Goal: Information Seeking & Learning: Learn about a topic

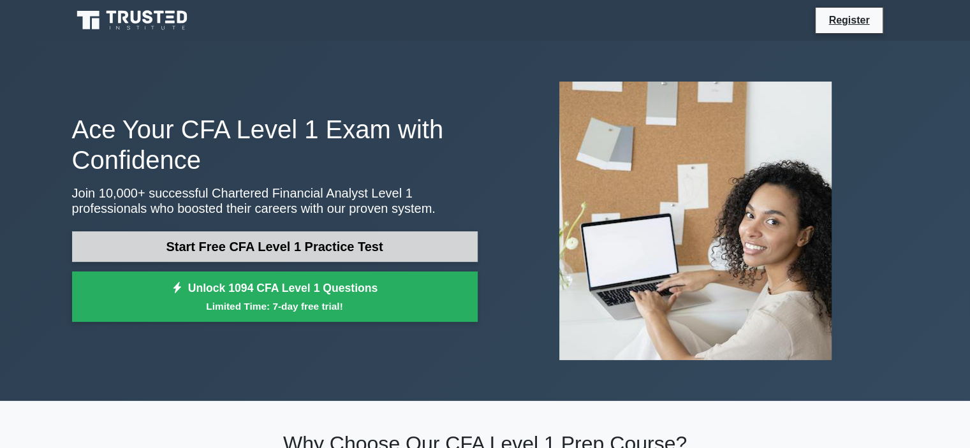
click at [344, 247] on link "Start Free CFA Level 1 Practice Test" at bounding box center [274, 246] width 405 height 31
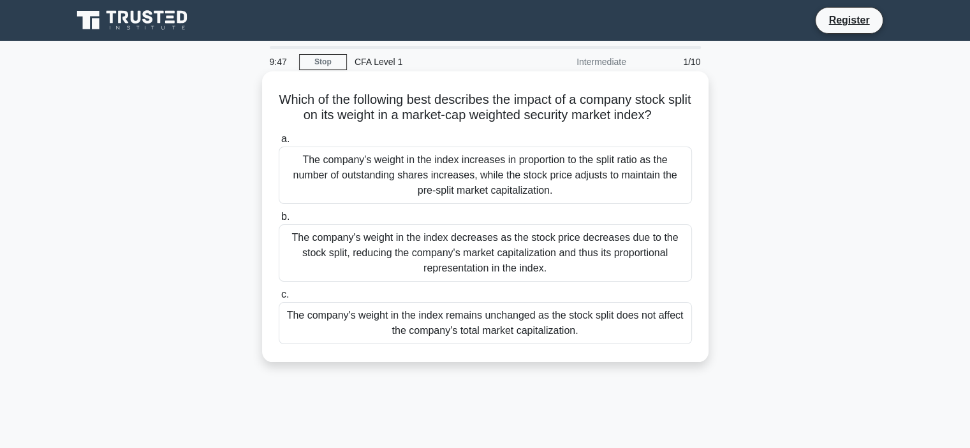
click at [588, 171] on div "The company's weight in the index increases in proportion to the split ratio as…" at bounding box center [485, 175] width 413 height 57
click at [279, 143] on input "a. The company's weight in the index increases in proportion to the split ratio…" at bounding box center [279, 139] width 0 height 8
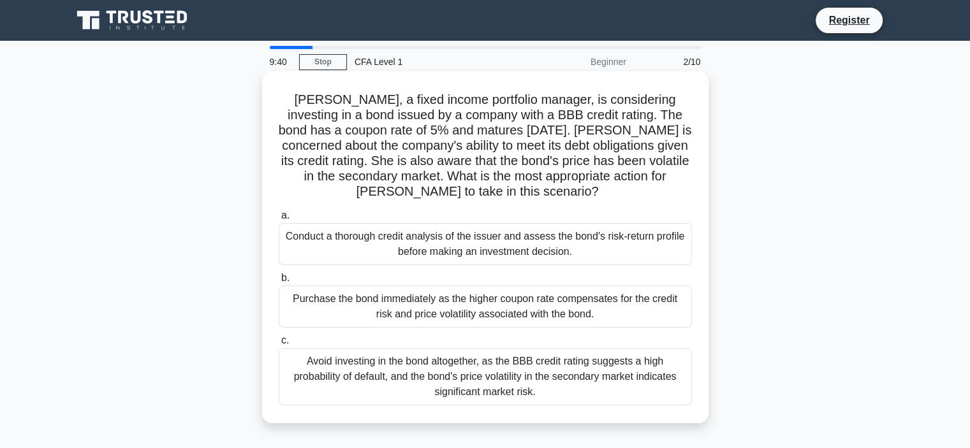
click at [513, 310] on div "Purchase the bond immediately as the higher coupon rate compensates for the cre…" at bounding box center [485, 307] width 413 height 42
click at [279, 282] on input "b. Purchase the bond immediately as the higher coupon rate compensates for the …" at bounding box center [279, 278] width 0 height 8
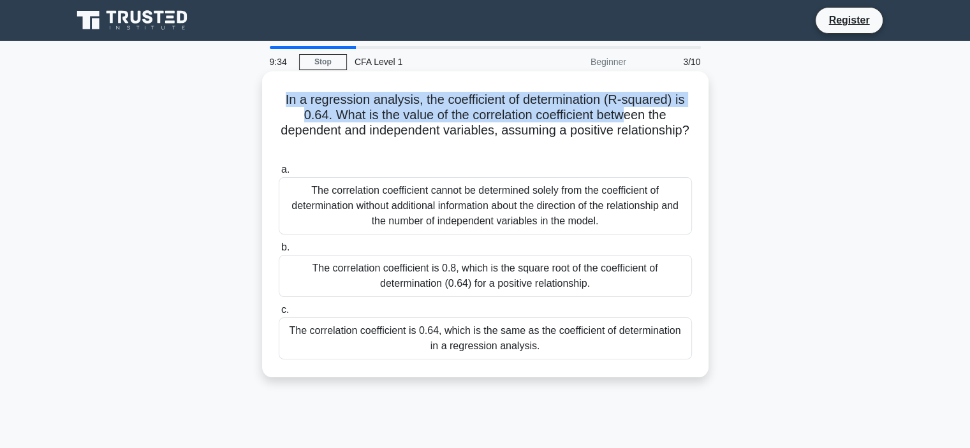
drag, startPoint x: 285, startPoint y: 96, endPoint x: 629, endPoint y: 122, distance: 345.2
click at [629, 120] on h5 "In a regression analysis, the coefficient of determination (R-squared) is 0.64.…" at bounding box center [485, 123] width 416 height 62
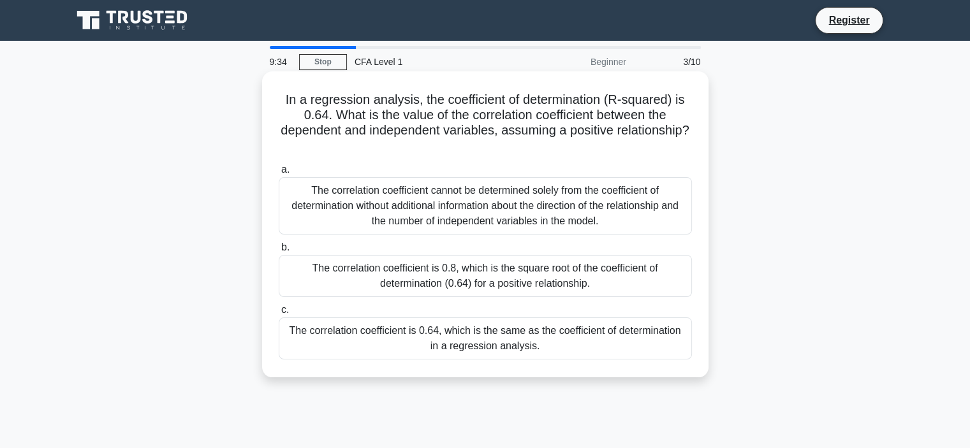
click at [701, 120] on div "In a regression analysis, the coefficient of determination (R-squared) is 0.64.…" at bounding box center [485, 224] width 436 height 296
drag, startPoint x: 400, startPoint y: 125, endPoint x: 623, endPoint y: 142, distance: 223.7
click at [621, 142] on h5 "In a regression analysis, the coefficient of determination (R-squared) is 0.64.…" at bounding box center [485, 123] width 416 height 62
click at [634, 146] on h5 "In a regression analysis, the coefficient of determination (R-squared) is 0.64.…" at bounding box center [485, 123] width 416 height 62
drag, startPoint x: 634, startPoint y: 146, endPoint x: 627, endPoint y: 149, distance: 7.5
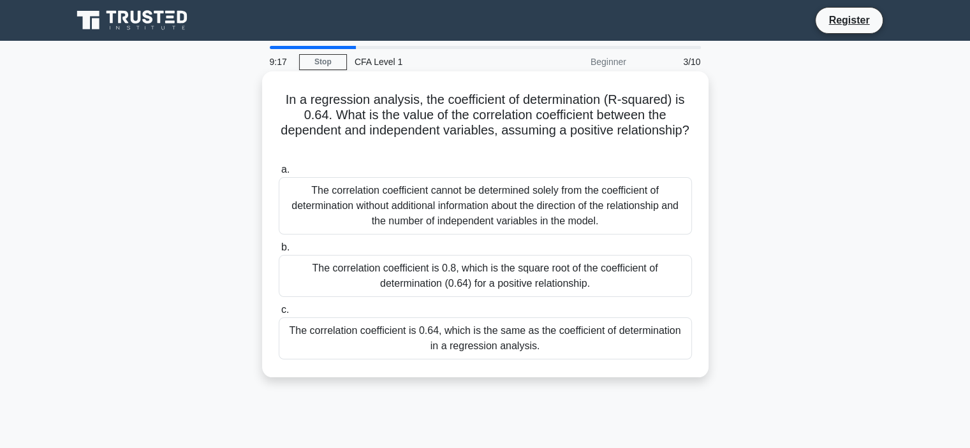
click at [634, 147] on h5 "In a regression analysis, the coefficient of determination (R-squared) is 0.64.…" at bounding box center [485, 123] width 416 height 62
click at [556, 199] on div "The correlation coefficient cannot be determined solely from the coefficient of…" at bounding box center [485, 205] width 413 height 57
click at [279, 174] on input "a. The correlation coefficient cannot be determined solely from the coefficient…" at bounding box center [279, 170] width 0 height 8
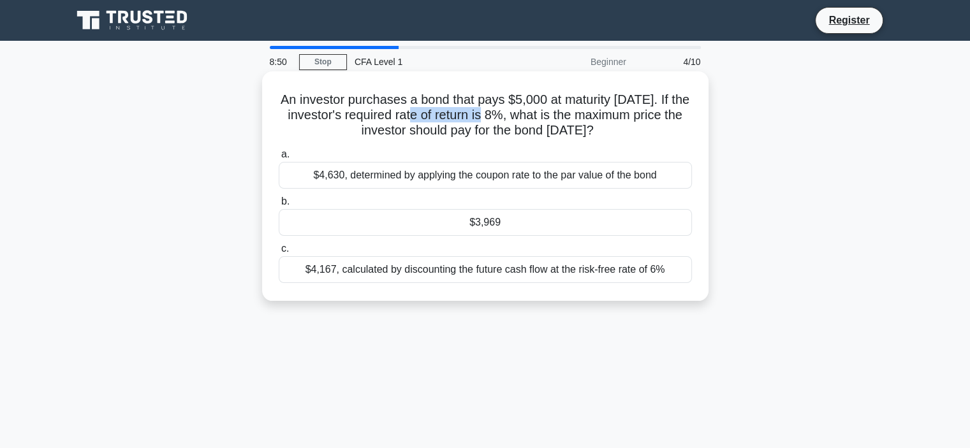
drag, startPoint x: 416, startPoint y: 114, endPoint x: 500, endPoint y: 122, distance: 83.9
click at [486, 117] on h5 "An investor purchases a bond that pays $5,000 at maturity in 3 years. If the in…" at bounding box center [485, 115] width 416 height 47
drag, startPoint x: 541, startPoint y: 114, endPoint x: 640, endPoint y: 119, distance: 99.5
click at [625, 119] on h5 "An investor purchases a bond that pays $5,000 at maturity in 3 years. If the in…" at bounding box center [485, 115] width 416 height 47
click at [670, 127] on h5 "An investor purchases a bond that pays $5,000 at maturity in 3 years. If the in…" at bounding box center [485, 115] width 416 height 47
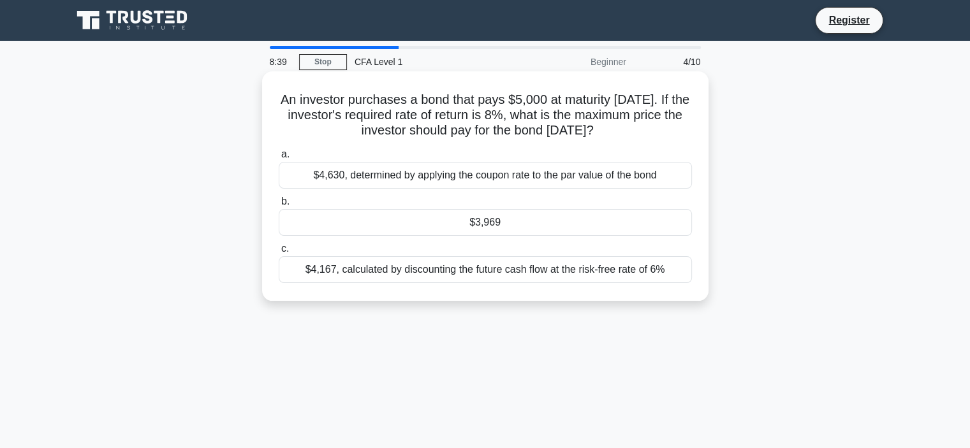
drag, startPoint x: 541, startPoint y: 111, endPoint x: 676, endPoint y: 135, distance: 137.2
click at [651, 129] on h5 "An investor purchases a bond that pays $5,000 at maturity in 3 years. If the in…" at bounding box center [485, 115] width 416 height 47
click at [683, 140] on div "An investor purchases a bond that pays $5,000 at maturity in 3 years. If the in…" at bounding box center [485, 185] width 436 height 219
drag, startPoint x: 592, startPoint y: 61, endPoint x: 653, endPoint y: 75, distance: 63.4
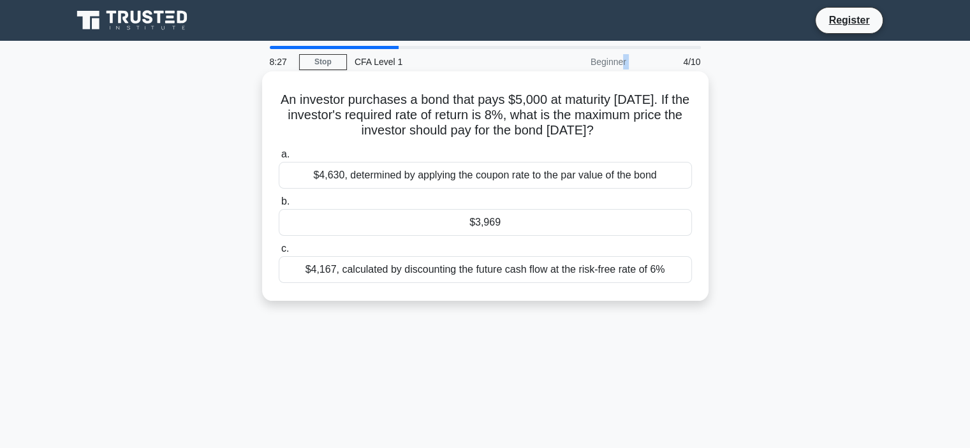
click at [652, 75] on div "8:27 Stop CFA Level 1 Beginner 4/10 An investor purchases a bond that pays $5,0…" at bounding box center [484, 364] width 841 height 637
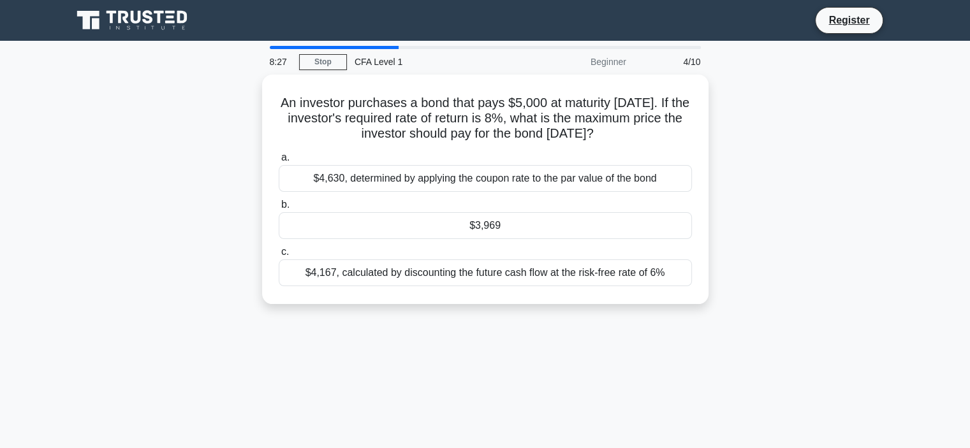
click at [732, 112] on div "An investor purchases a bond that pays $5,000 at maturity in 3 years. If the in…" at bounding box center [484, 197] width 841 height 245
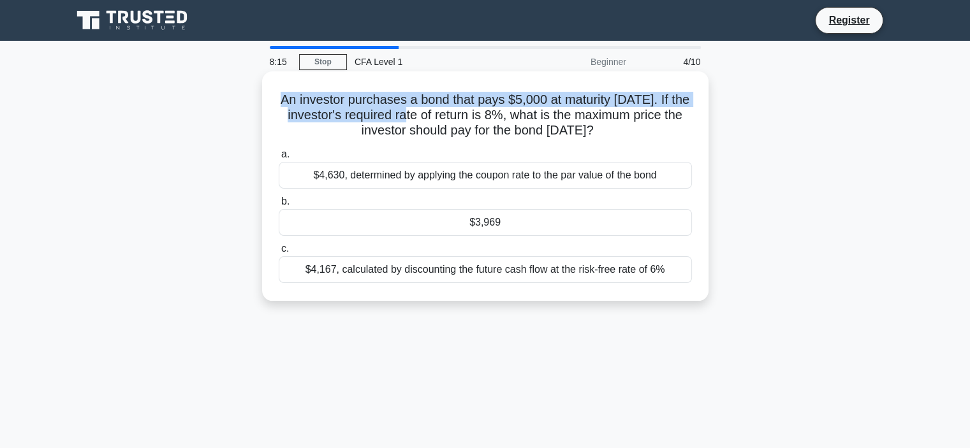
drag, startPoint x: 274, startPoint y: 98, endPoint x: 533, endPoint y: 115, distance: 259.3
click at [530, 115] on div "An investor purchases a bond that pays $5,000 at maturity in 3 years. If the in…" at bounding box center [485, 185] width 436 height 219
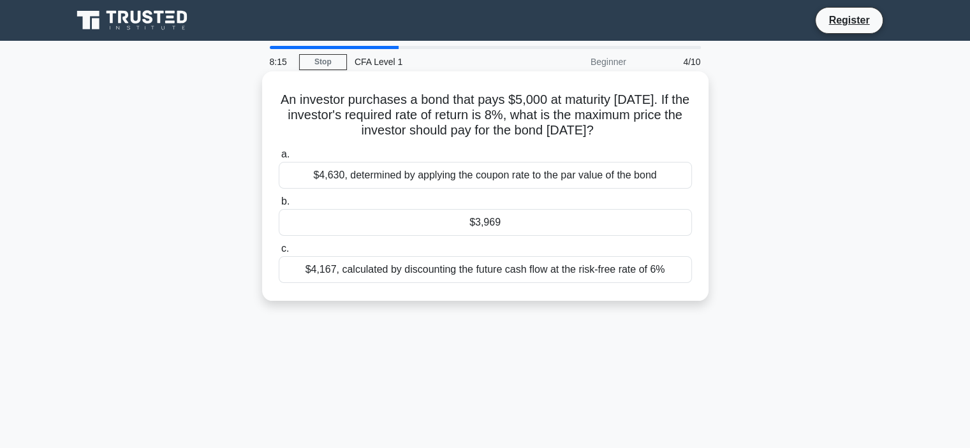
click at [597, 122] on h5 "An investor purchases a bond that pays $5,000 at maturity in 3 years. If the in…" at bounding box center [485, 115] width 416 height 47
drag, startPoint x: 614, startPoint y: 129, endPoint x: 273, endPoint y: 123, distance: 340.5
click at [273, 123] on div "An investor purchases a bond that pays $5,000 at maturity in 3 years. If the in…" at bounding box center [485, 185] width 436 height 219
click at [302, 100] on h5 "An investor purchases a bond that pays $5,000 at maturity in 3 years. If the in…" at bounding box center [485, 115] width 416 height 47
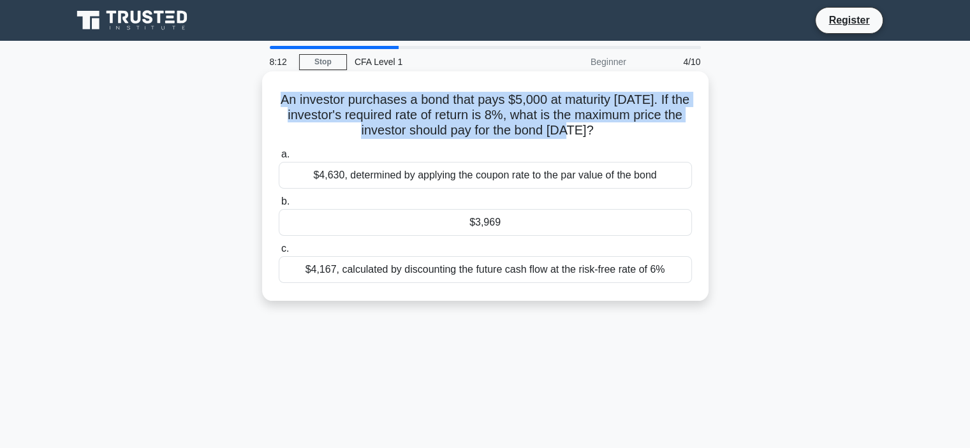
drag, startPoint x: 283, startPoint y: 103, endPoint x: 614, endPoint y: 135, distance: 332.4
click at [588, 132] on h5 "An investor purchases a bond that pays $5,000 at maturity in 3 years. If the in…" at bounding box center [485, 115] width 416 height 47
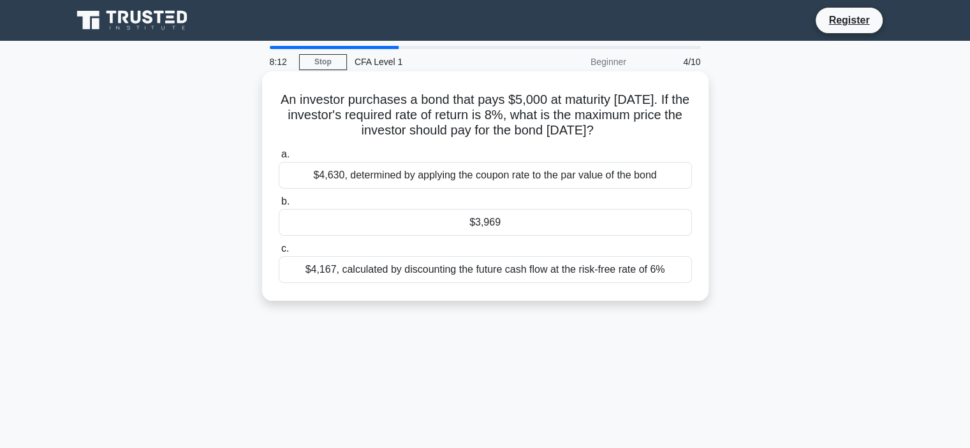
click at [630, 134] on h5 "An investor purchases a bond that pays $5,000 at maturity in 3 years. If the in…" at bounding box center [485, 115] width 416 height 47
click at [576, 172] on div "$4,630, determined by applying the coupon rate to the par value of the bond" at bounding box center [485, 175] width 413 height 27
click at [279, 159] on input "a. $4,630, determined by applying the coupon rate to the par value of the bond" at bounding box center [279, 154] width 0 height 8
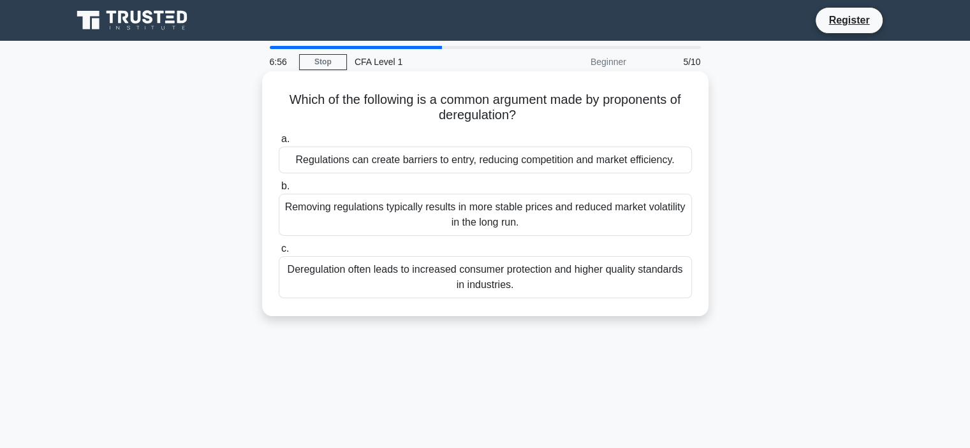
click at [516, 273] on div "Deregulation often leads to increased consumer protection and higher quality st…" at bounding box center [485, 277] width 413 height 42
click at [279, 253] on input "c. Deregulation often leads to increased consumer protection and higher quality…" at bounding box center [279, 249] width 0 height 8
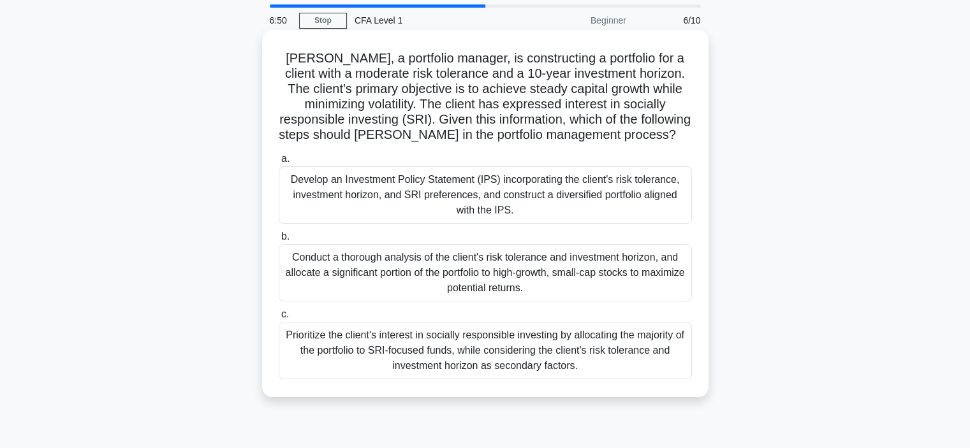
scroll to position [64, 0]
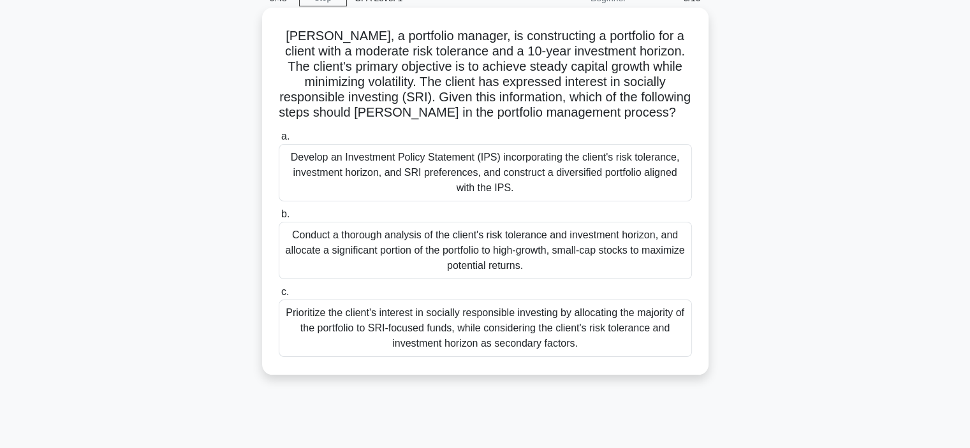
click at [540, 323] on div "Prioritize the client's interest in socially responsible investing by allocatin…" at bounding box center [485, 328] width 413 height 57
click at [279, 296] on input "c. Prioritize the client's interest in socially responsible investing by alloca…" at bounding box center [279, 292] width 0 height 8
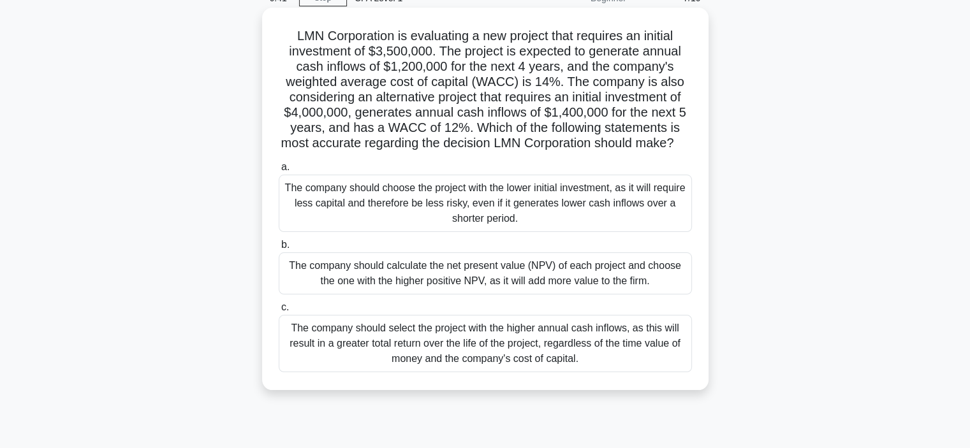
drag, startPoint x: 529, startPoint y: 283, endPoint x: 551, endPoint y: 285, distance: 21.8
click at [551, 285] on div "The company should calculate the net present value (NPV) of each project and ch…" at bounding box center [485, 273] width 413 height 42
click at [575, 293] on div "The company should calculate the net present value (NPV) of each project and ch…" at bounding box center [485, 273] width 413 height 42
click at [279, 249] on input "b. The company should calculate the net present value (NPV) of each project and…" at bounding box center [279, 245] width 0 height 8
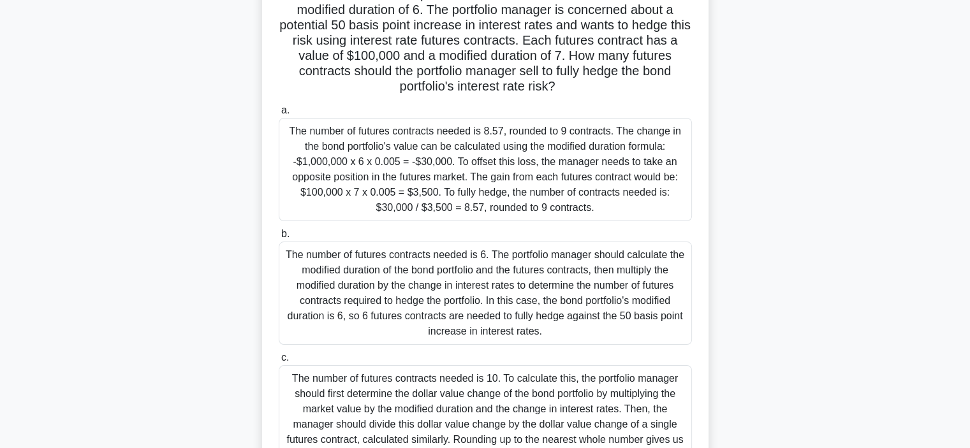
scroll to position [127, 0]
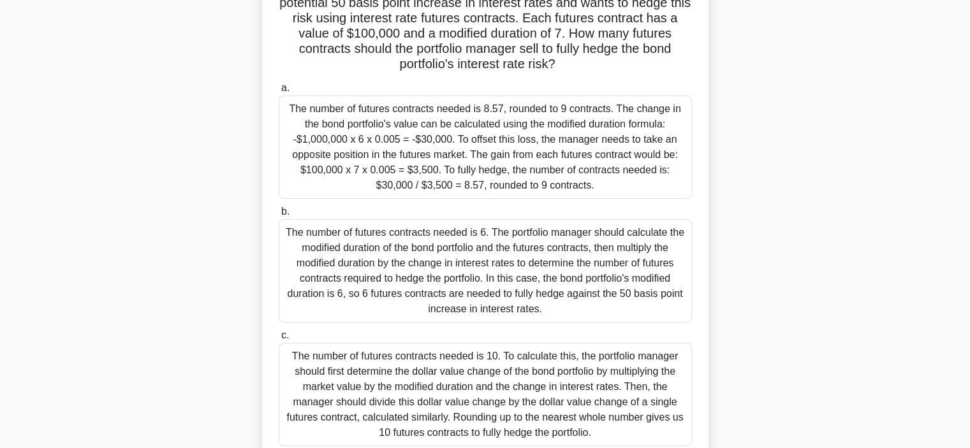
click at [542, 379] on div "The number of futures contracts needed is 10. To calculate this, the portfolio …" at bounding box center [485, 394] width 413 height 103
click at [279, 340] on input "c. The number of futures contracts needed is 10. To calculate this, the portfol…" at bounding box center [279, 335] width 0 height 8
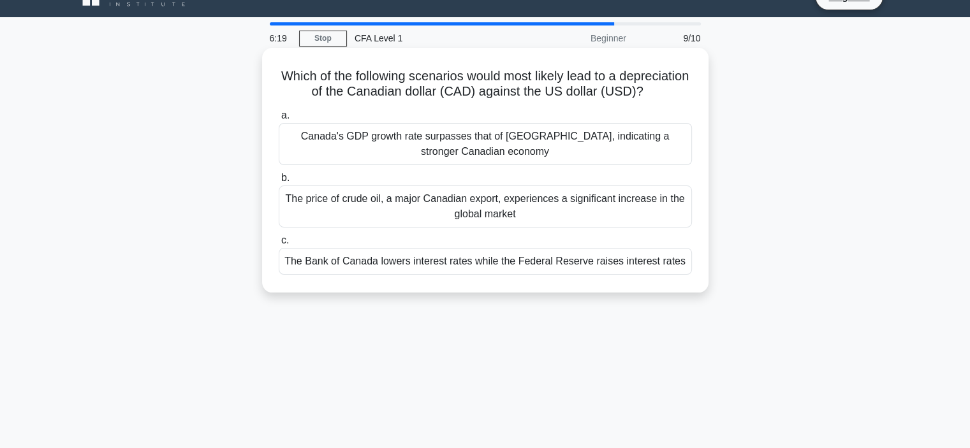
scroll to position [0, 0]
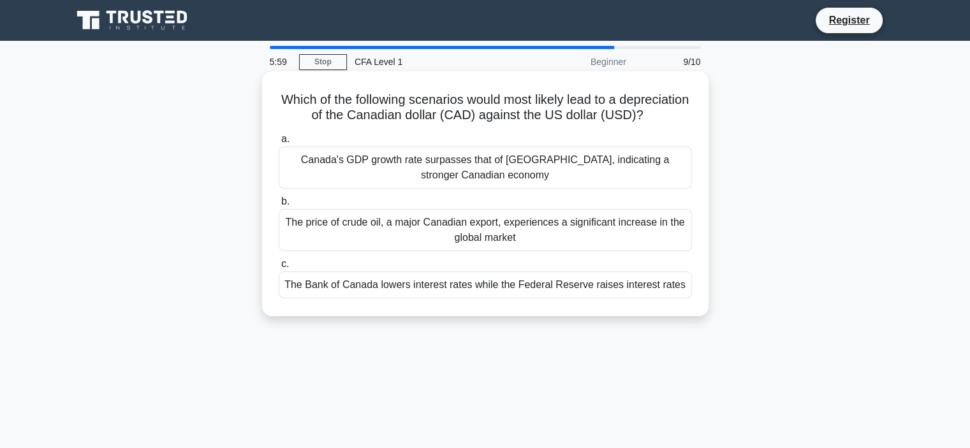
click at [518, 298] on div "The Bank of Canada lowers interest rates while the Federal Reserve raises inter…" at bounding box center [485, 285] width 413 height 27
click at [279, 268] on input "c. The Bank of Canada lowers interest rates while the Federal Reserve raises in…" at bounding box center [279, 264] width 0 height 8
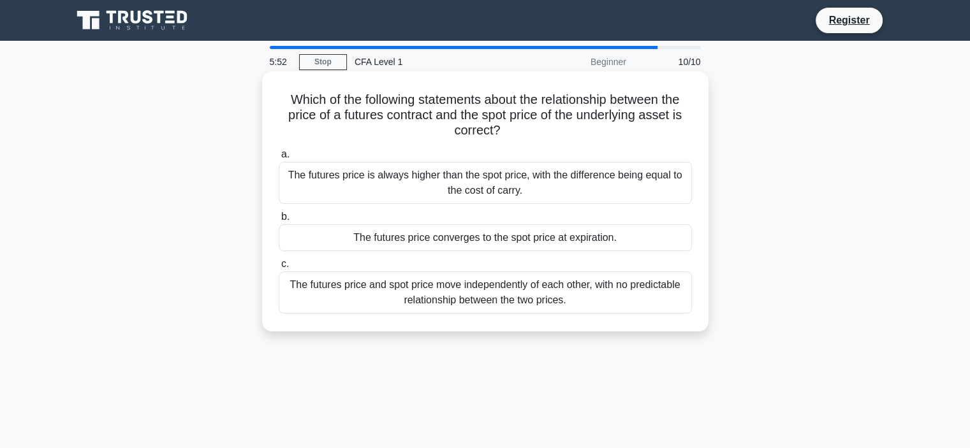
click at [551, 302] on div "The futures price and spot price move independently of each other, with no pred…" at bounding box center [485, 293] width 413 height 42
click at [279, 268] on input "c. The futures price and spot price move independently of each other, with no p…" at bounding box center [279, 264] width 0 height 8
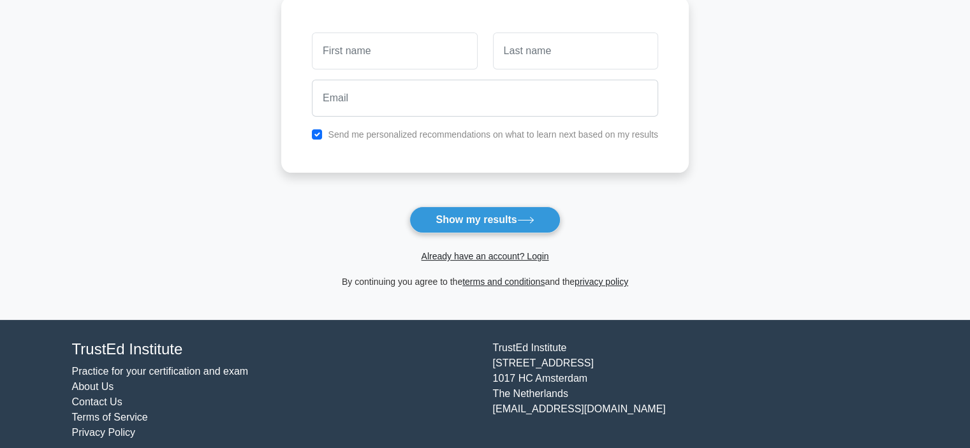
scroll to position [191, 0]
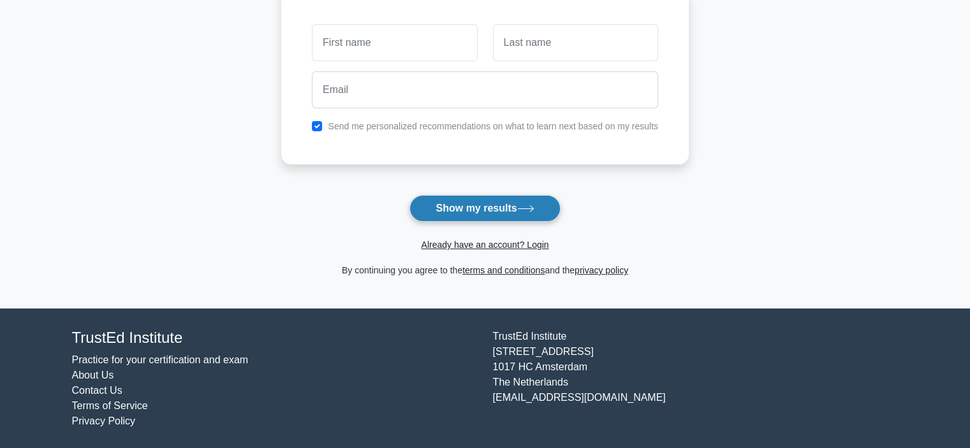
drag, startPoint x: 479, startPoint y: 205, endPoint x: 481, endPoint y: 212, distance: 7.1
click at [480, 207] on button "Show my results" at bounding box center [484, 208] width 150 height 27
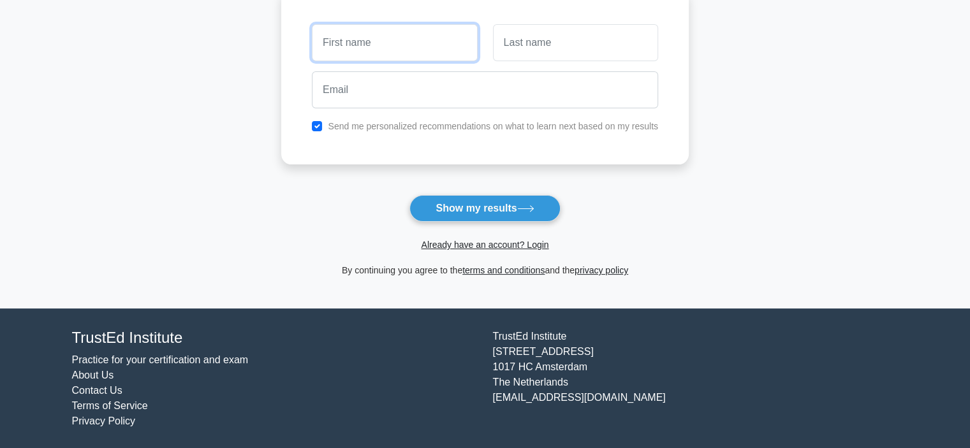
scroll to position [0, 0]
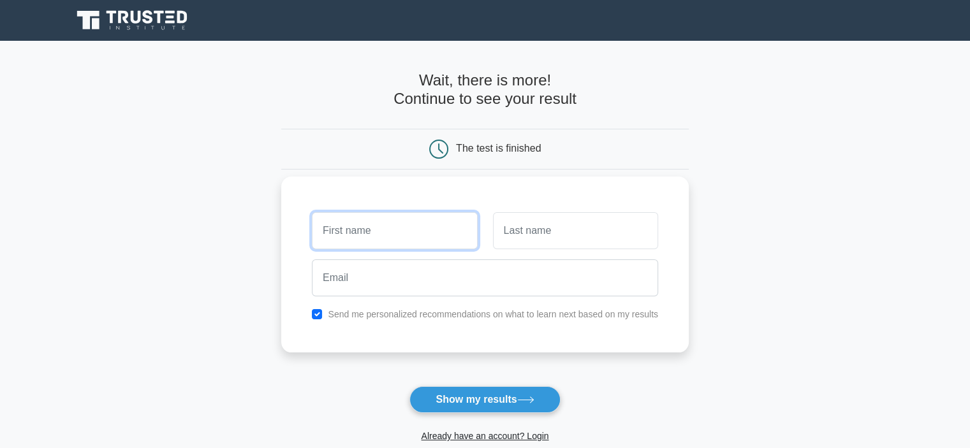
drag, startPoint x: 416, startPoint y: 222, endPoint x: 423, endPoint y: 224, distance: 6.5
click at [416, 222] on input "text" at bounding box center [394, 230] width 165 height 37
type input "4"
type input "s"
type input "najfna"
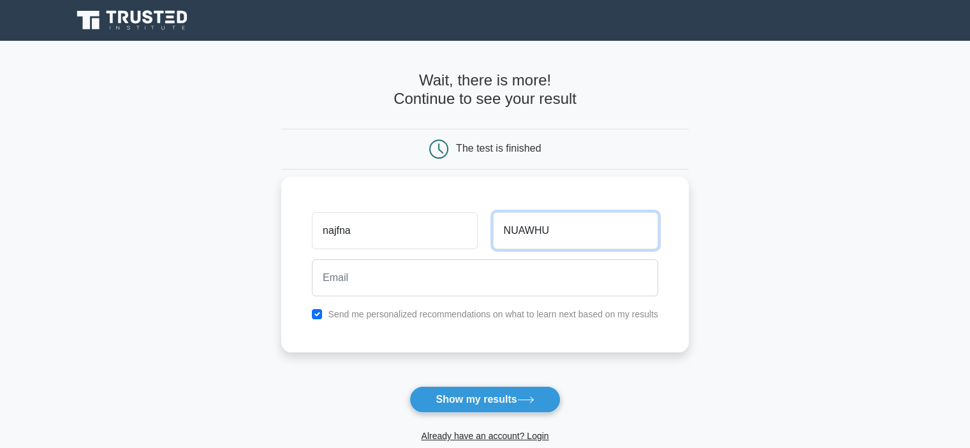
type input "NUAWHU"
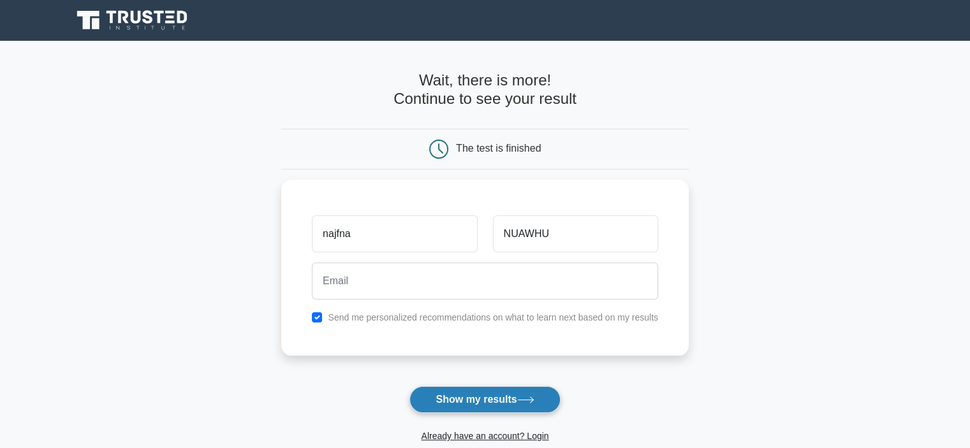
click at [500, 395] on button "Show my results" at bounding box center [484, 399] width 150 height 27
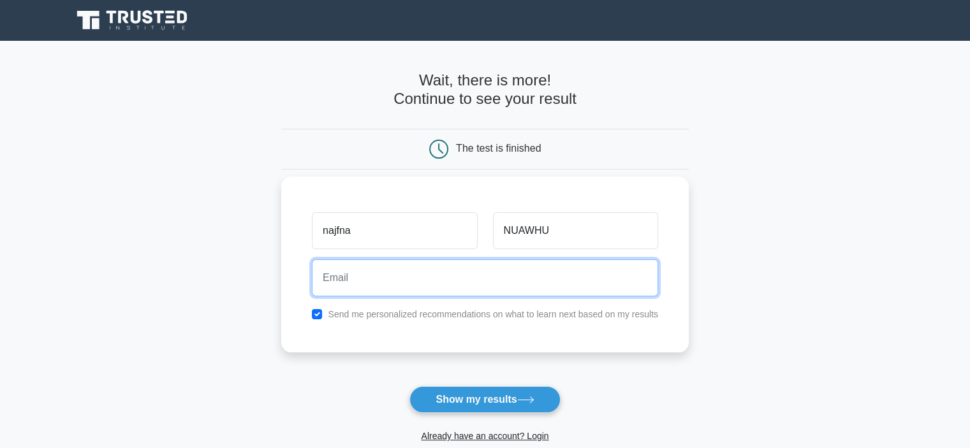
click at [498, 262] on input "email" at bounding box center [485, 277] width 346 height 37
click at [492, 280] on input "email" at bounding box center [485, 277] width 346 height 37
type input "3112R334@outlook.com"
click at [409, 386] on button "Show my results" at bounding box center [484, 399] width 150 height 27
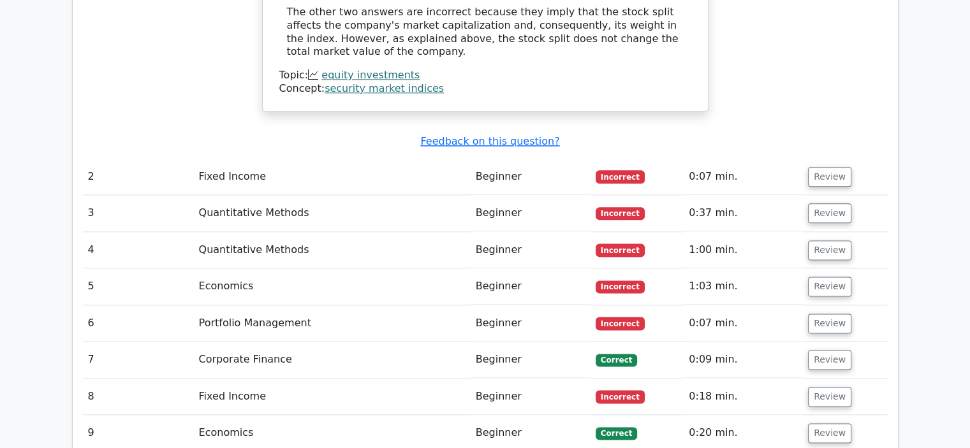
scroll to position [1721, 0]
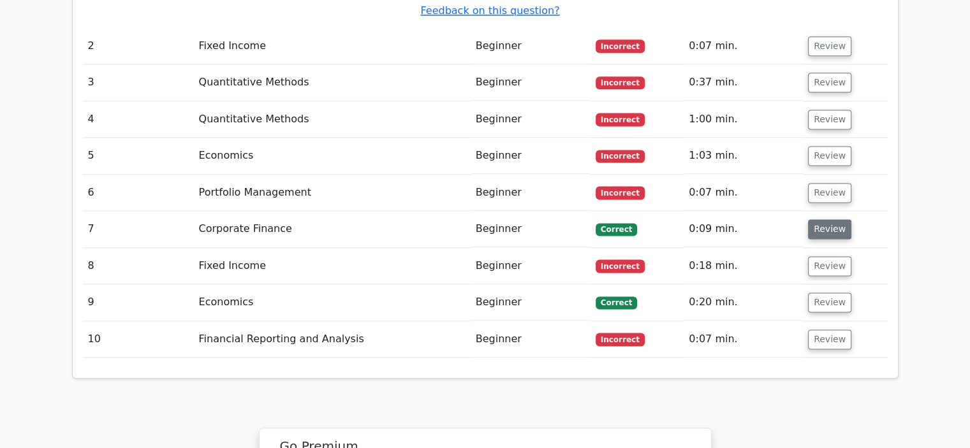
click at [837, 219] on button "Review" at bounding box center [829, 229] width 43 height 20
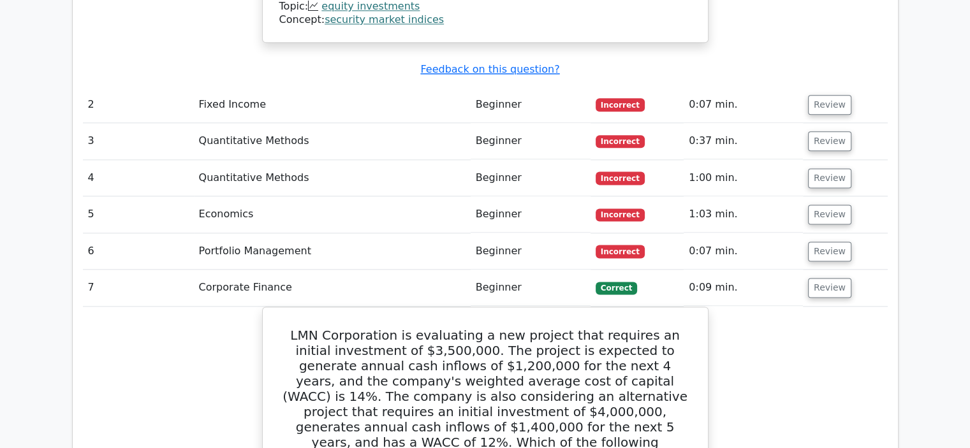
scroll to position [1594, 0]
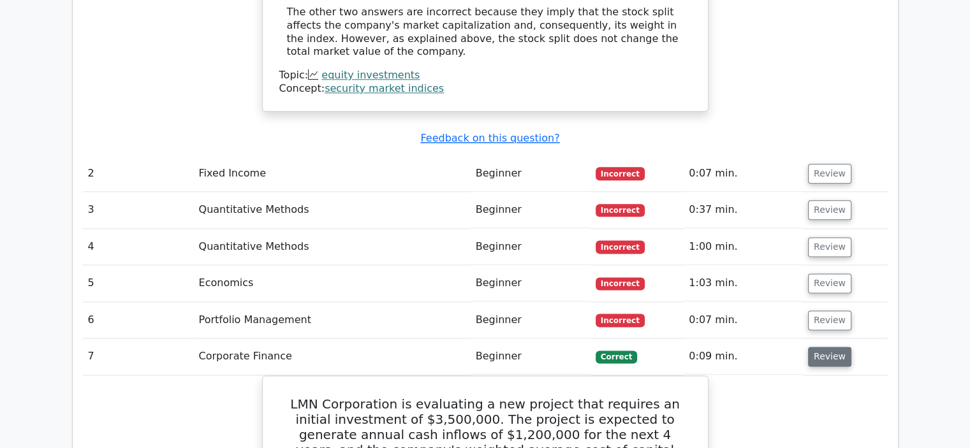
click at [827, 347] on button "Review" at bounding box center [829, 357] width 43 height 20
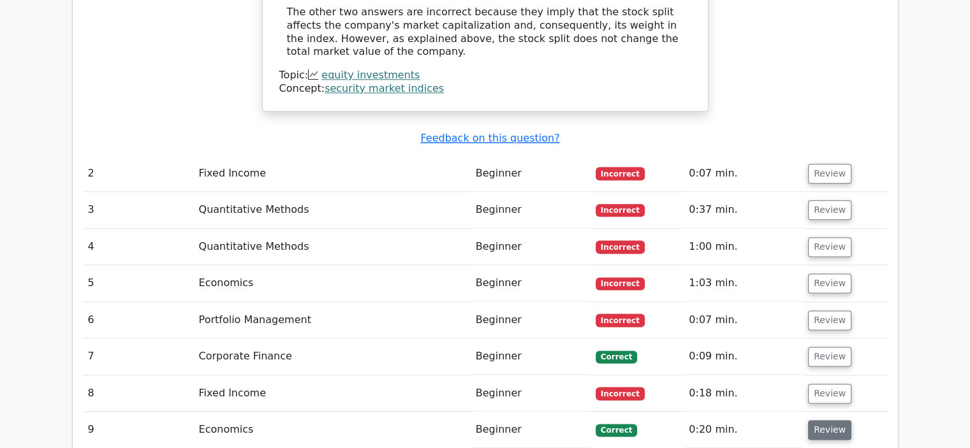
click at [815, 420] on button "Review" at bounding box center [829, 430] width 43 height 20
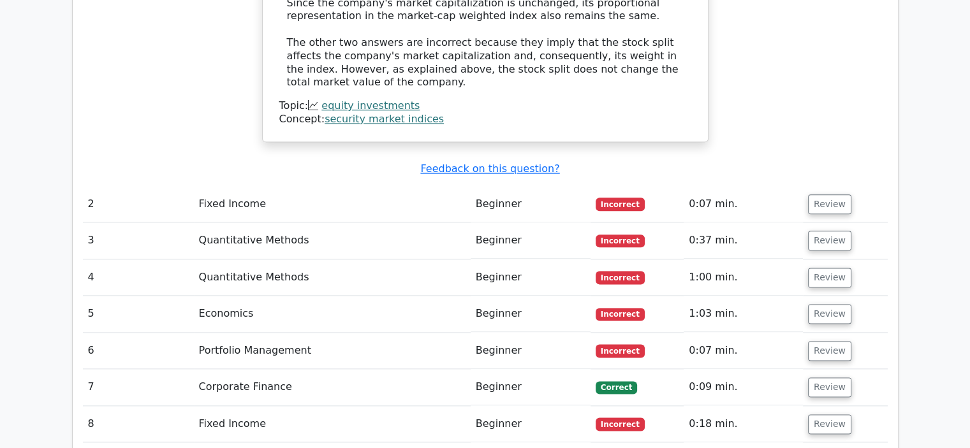
scroll to position [1530, 0]
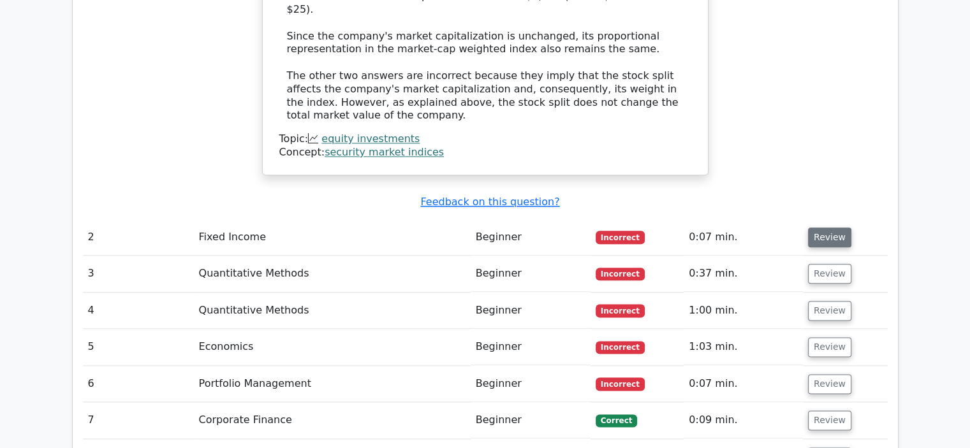
click at [838, 228] on button "Review" at bounding box center [829, 238] width 43 height 20
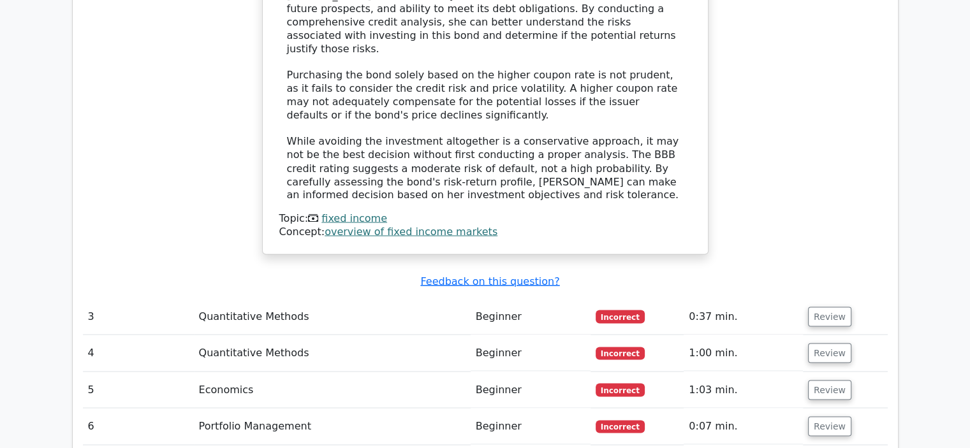
scroll to position [2231, 0]
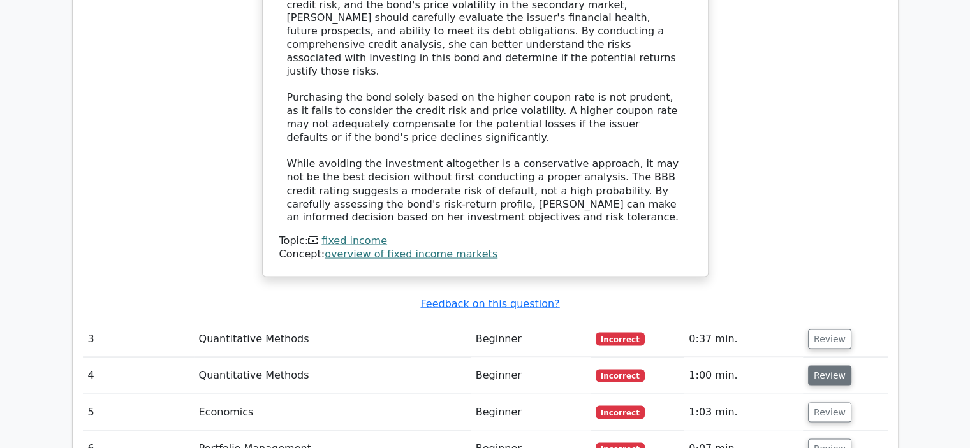
click at [829, 365] on button "Review" at bounding box center [829, 375] width 43 height 20
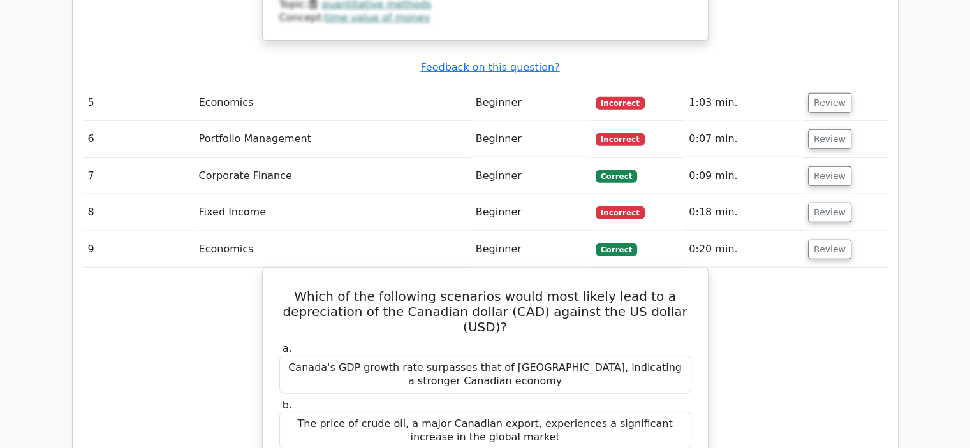
scroll to position [3060, 0]
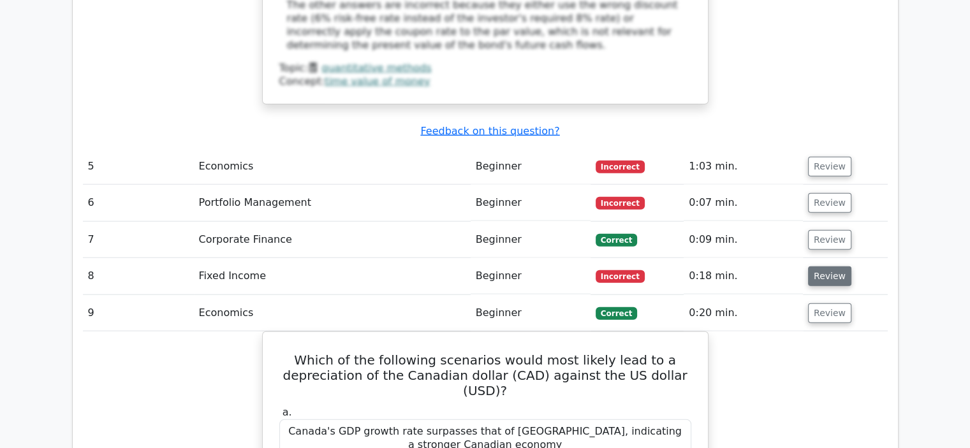
click at [816, 266] on button "Review" at bounding box center [829, 276] width 43 height 20
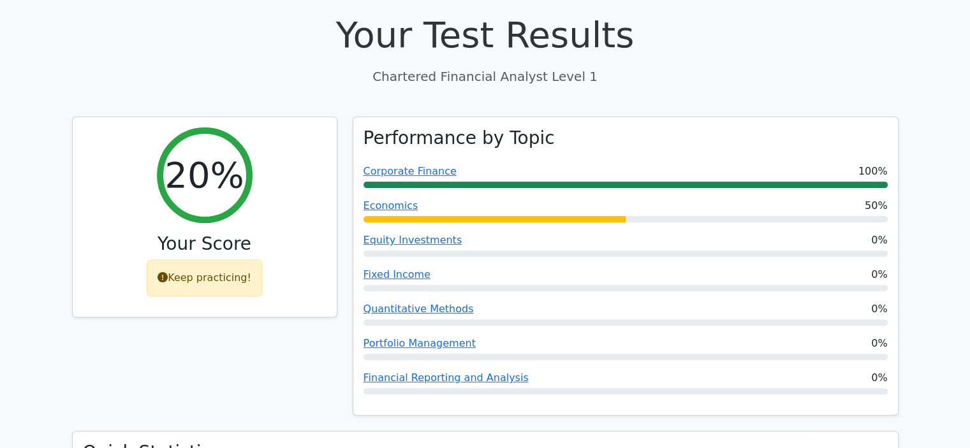
scroll to position [202, 0]
